Goal: Information Seeking & Learning: Learn about a topic

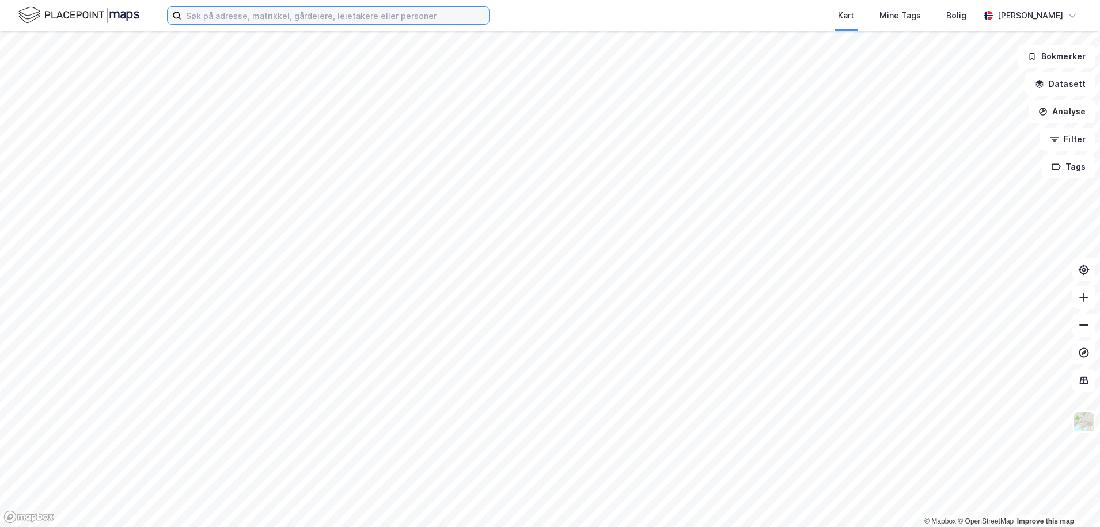
click at [254, 13] on input at bounding box center [334, 15] width 307 height 17
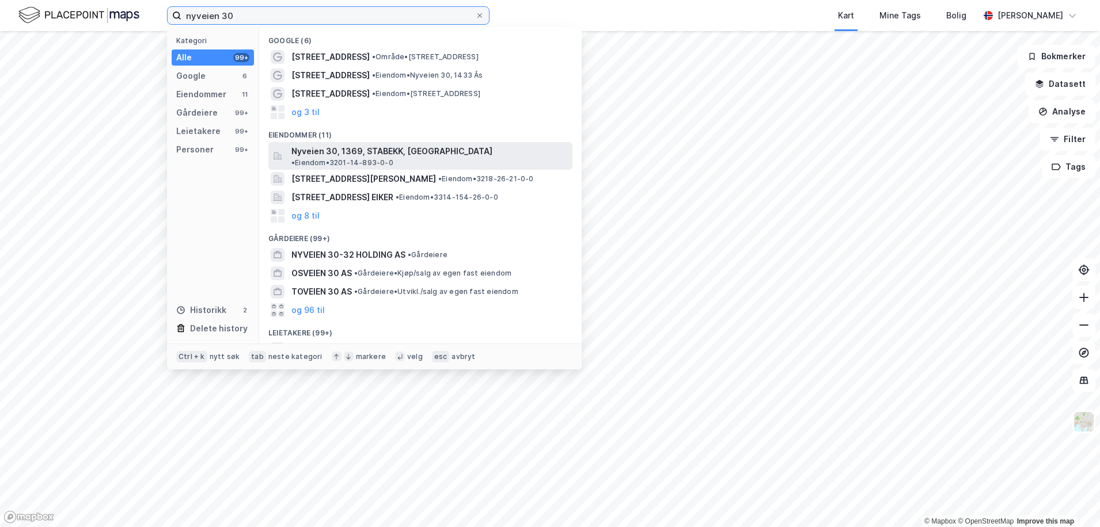
type input "nyveien 30"
click at [310, 150] on span "Nyveien 30, 1369, STABEKK, [GEOGRAPHIC_DATA]" at bounding box center [391, 152] width 201 height 14
